Goal: Task Accomplishment & Management: Manage account settings

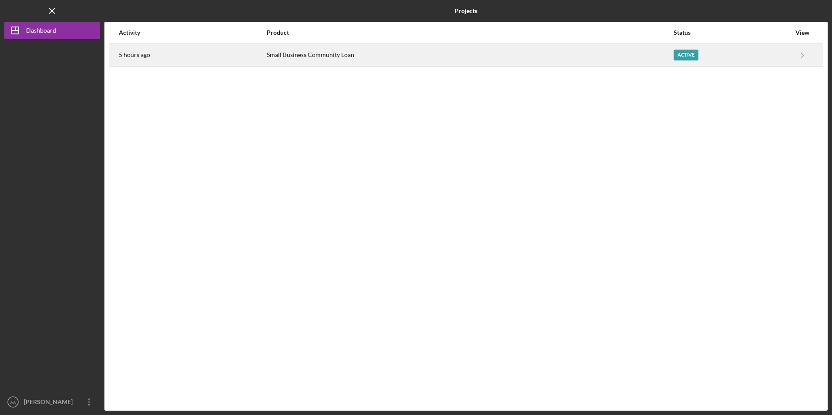
click at [250, 52] on div "5 hours ago" at bounding box center [192, 55] width 147 height 22
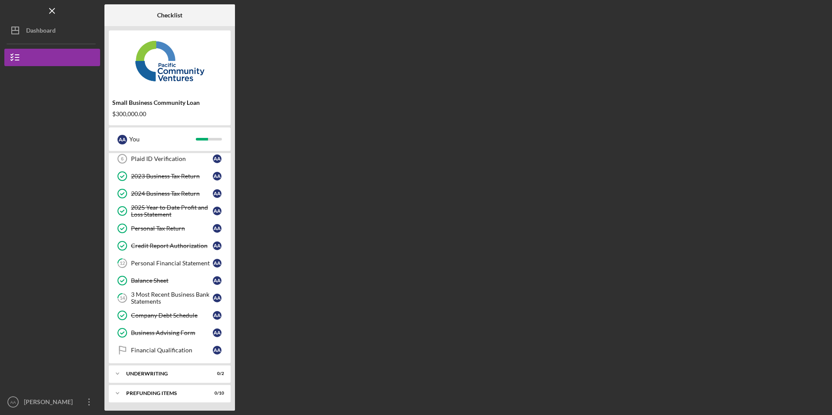
scroll to position [58, 0]
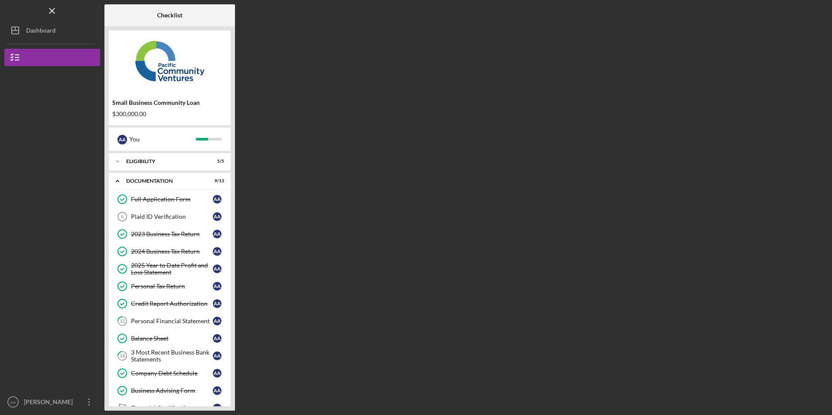
drag, startPoint x: 88, startPoint y: 401, endPoint x: 82, endPoint y: 377, distance: 25.1
click at [88, 401] on icon "Icon/Overflow" at bounding box center [89, 402] width 22 height 22
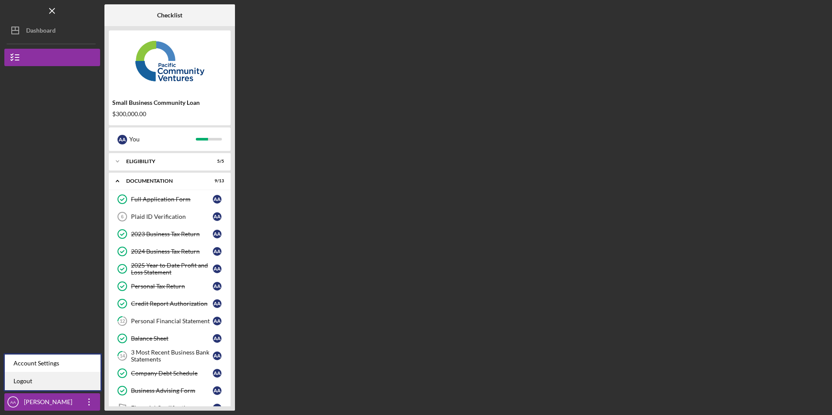
click at [77, 379] on link "Logout" at bounding box center [53, 382] width 96 height 18
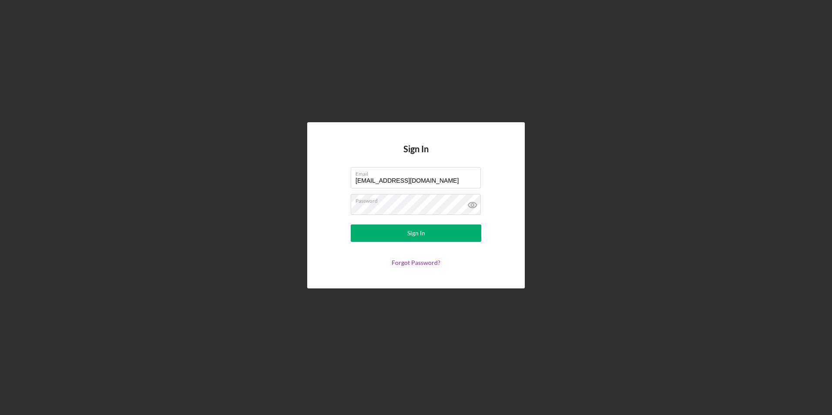
drag, startPoint x: 426, startPoint y: 184, endPoint x: 287, endPoint y: 176, distance: 139.5
click at [287, 176] on div "Sign In Email [EMAIL_ADDRESS][DOMAIN_NAME] Password Sign In Forgot Password?" at bounding box center [416, 205] width 824 height 411
type input "[EMAIL_ADDRESS][DOMAIN_NAME]"
click at [381, 232] on button "Sign In" at bounding box center [416, 233] width 131 height 17
